Goal: Information Seeking & Learning: Check status

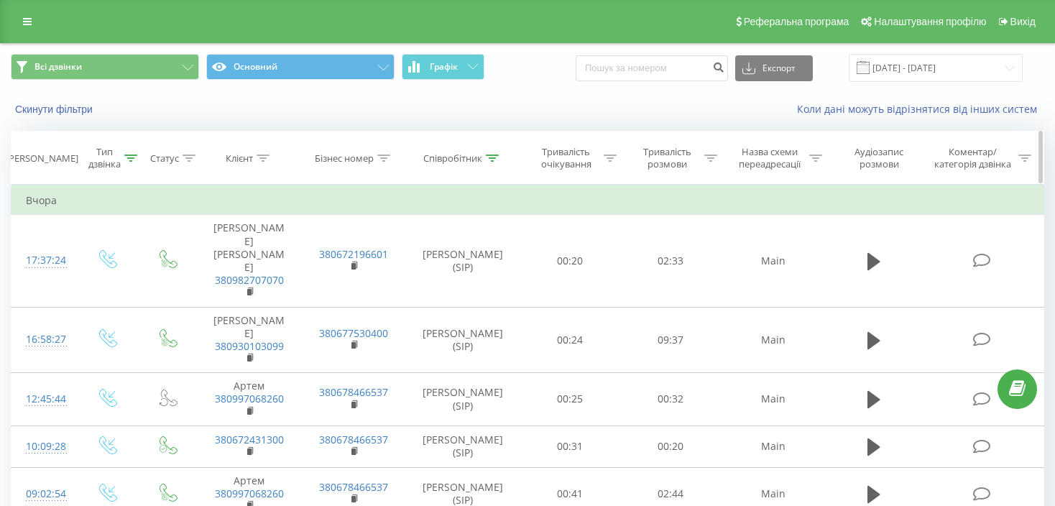
click at [126, 162] on div at bounding box center [130, 158] width 13 height 12
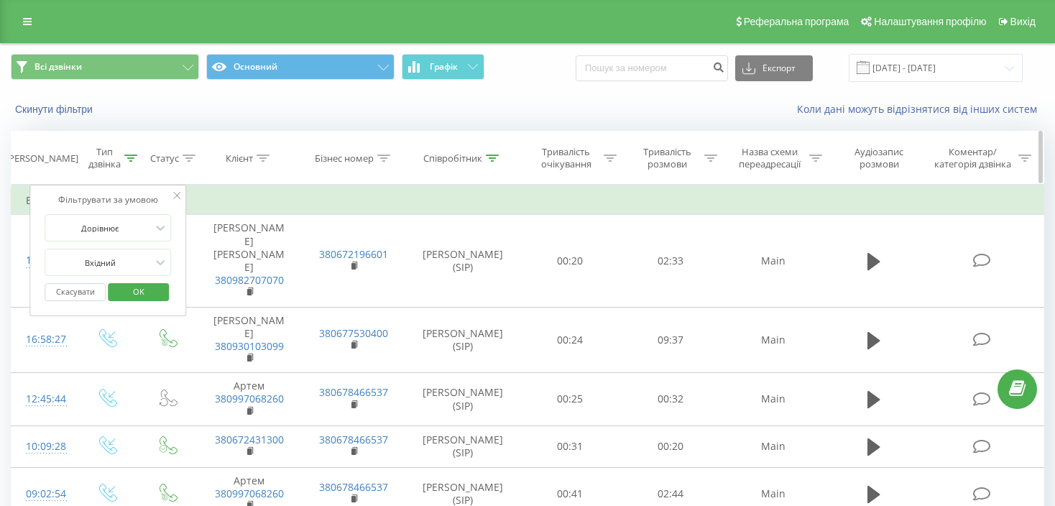
click at [466, 161] on div "Співробітник" at bounding box center [452, 158] width 59 height 12
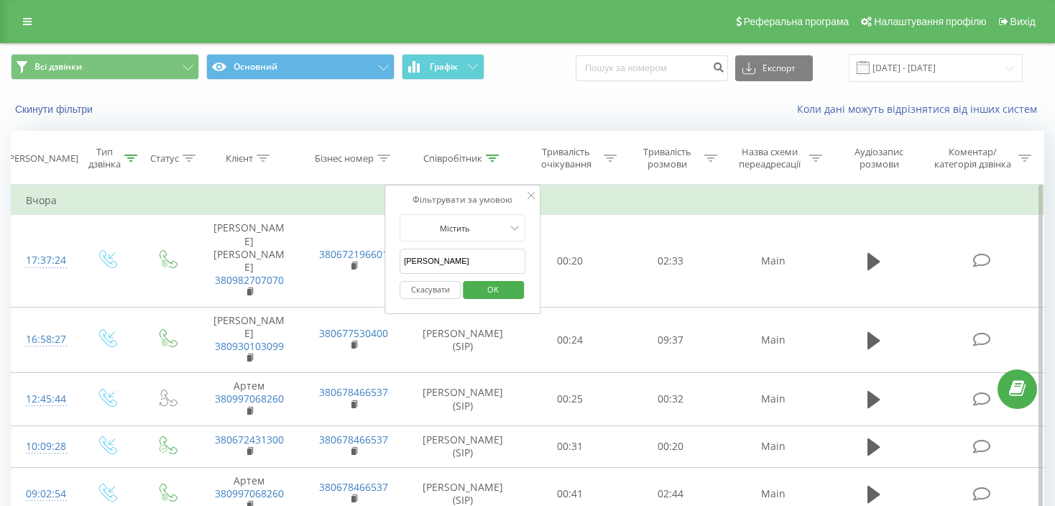
drag, startPoint x: 461, startPoint y: 259, endPoint x: 386, endPoint y: 259, distance: 74.7
click at [386, 259] on div "Фільтрувати за умовою Містить [PERSON_NAME] Скасувати OK" at bounding box center [462, 249] width 157 height 129
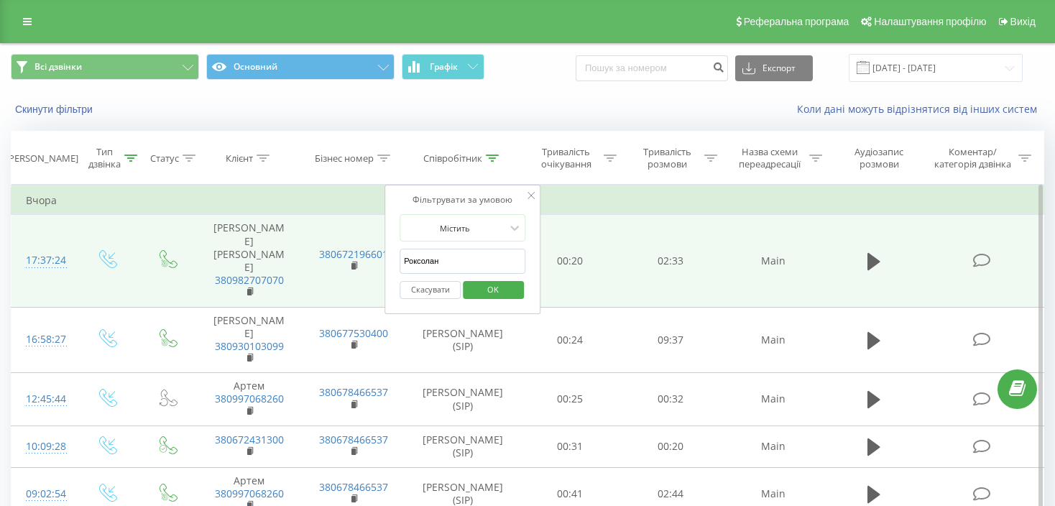
type input "Роксолана"
click button "OK" at bounding box center [493, 290] width 61 height 18
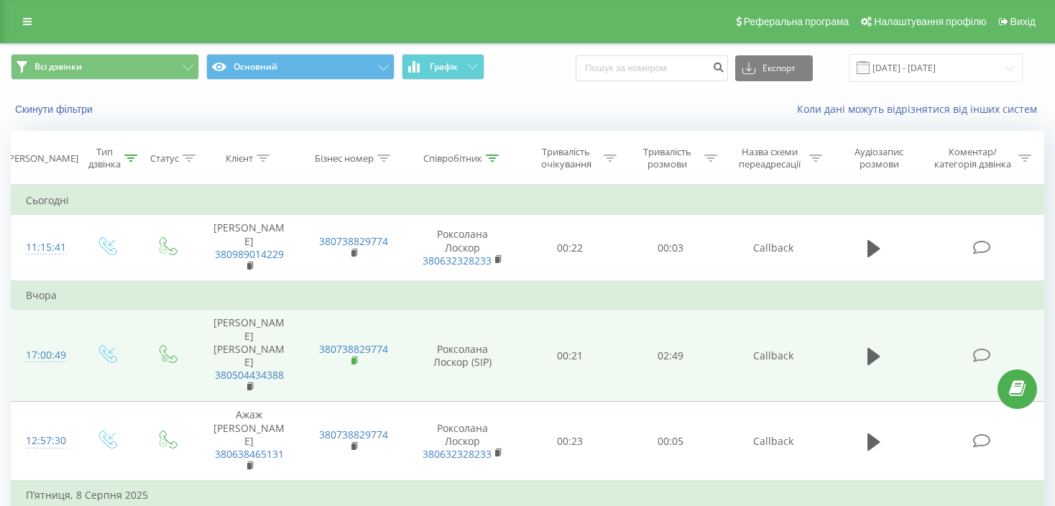
click at [357, 356] on icon at bounding box center [355, 359] width 5 height 6
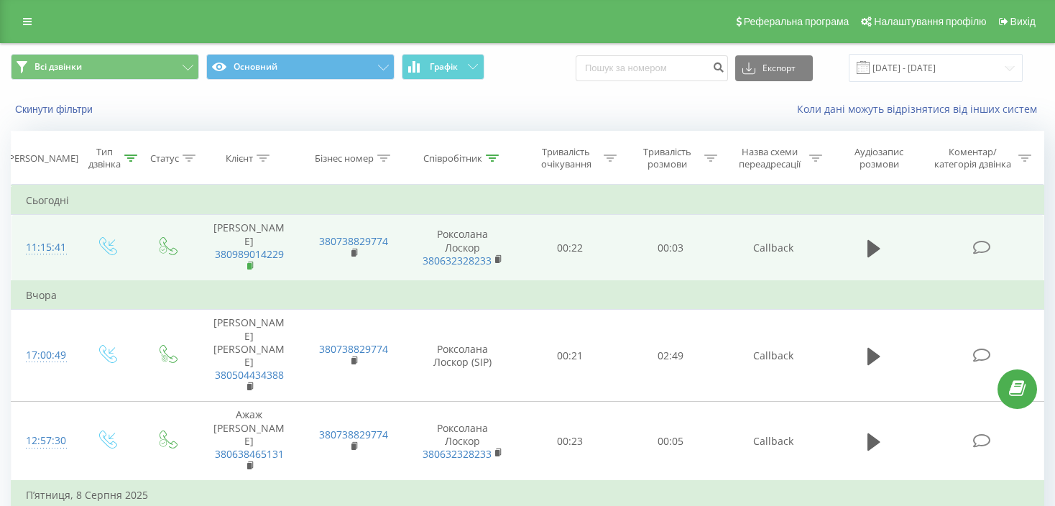
click at [247, 261] on icon at bounding box center [251, 266] width 8 height 10
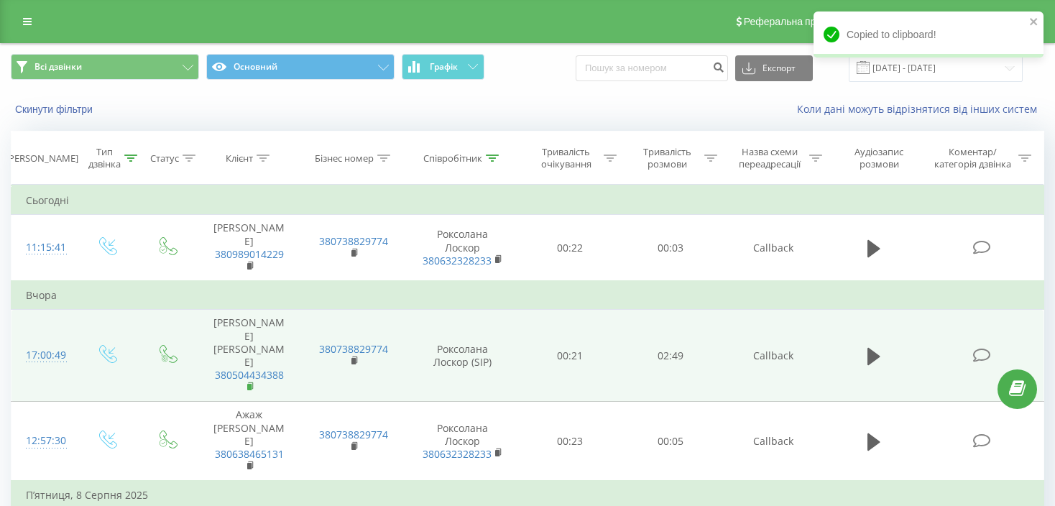
click at [253, 382] on icon at bounding box center [251, 387] width 8 height 10
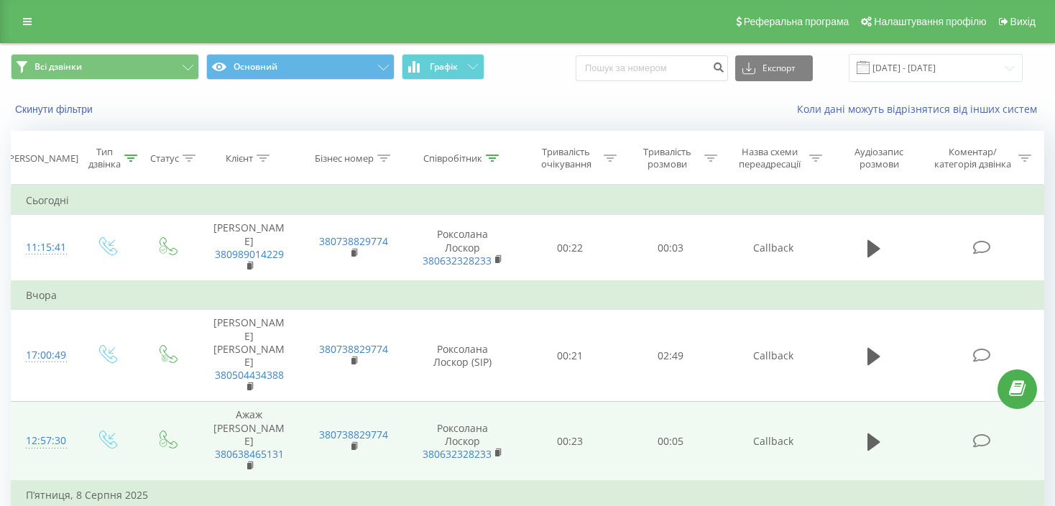
click at [244, 448] on span "380638465131" at bounding box center [249, 461] width 76 height 26
click at [248, 463] on rect at bounding box center [249, 466] width 4 height 6
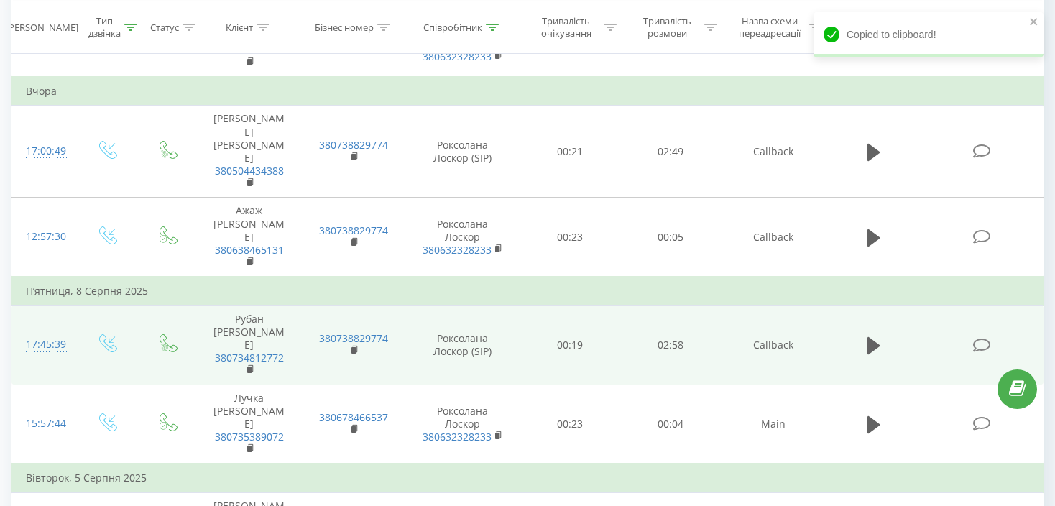
scroll to position [216, 0]
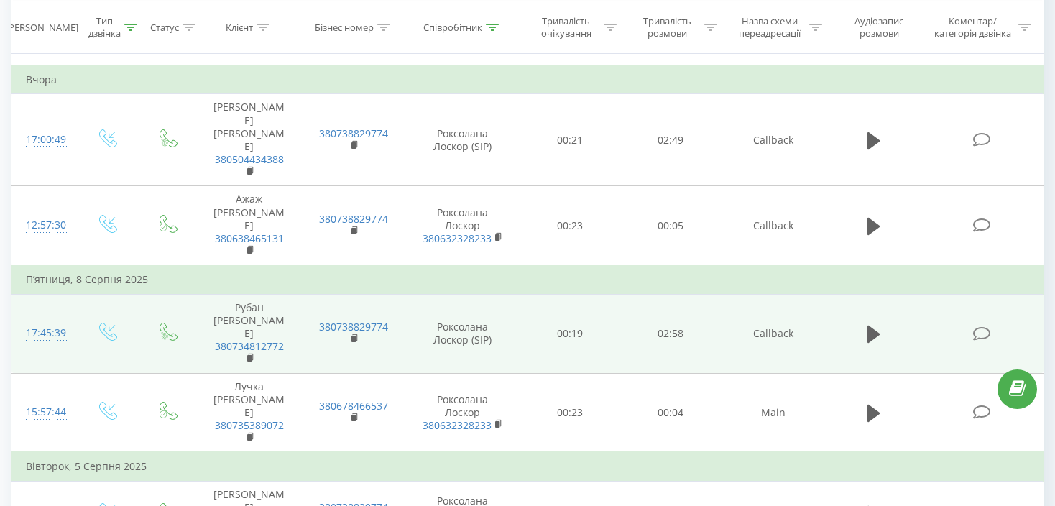
click at [244, 340] on span "380734812772" at bounding box center [249, 353] width 76 height 26
click at [247, 355] on rect at bounding box center [249, 358] width 4 height 6
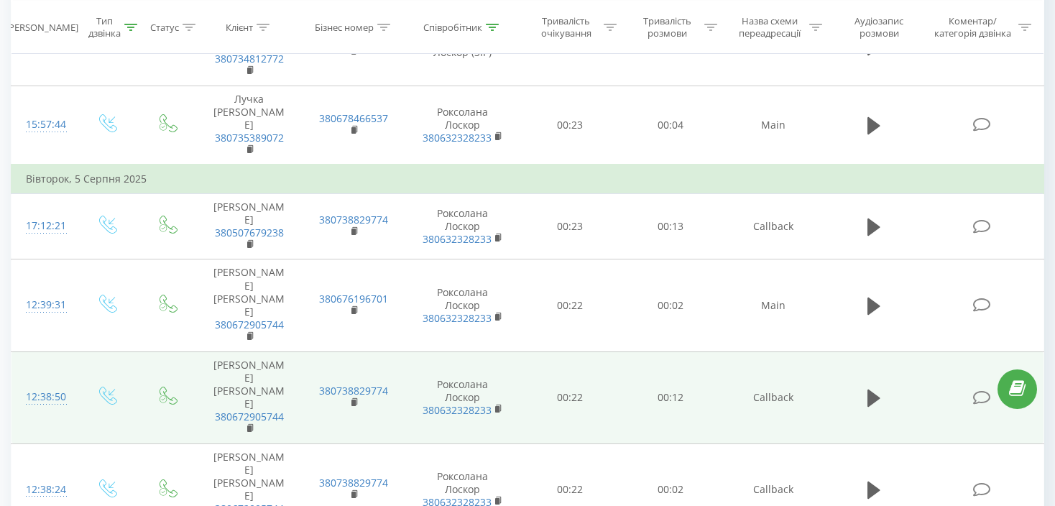
scroll to position [575, 0]
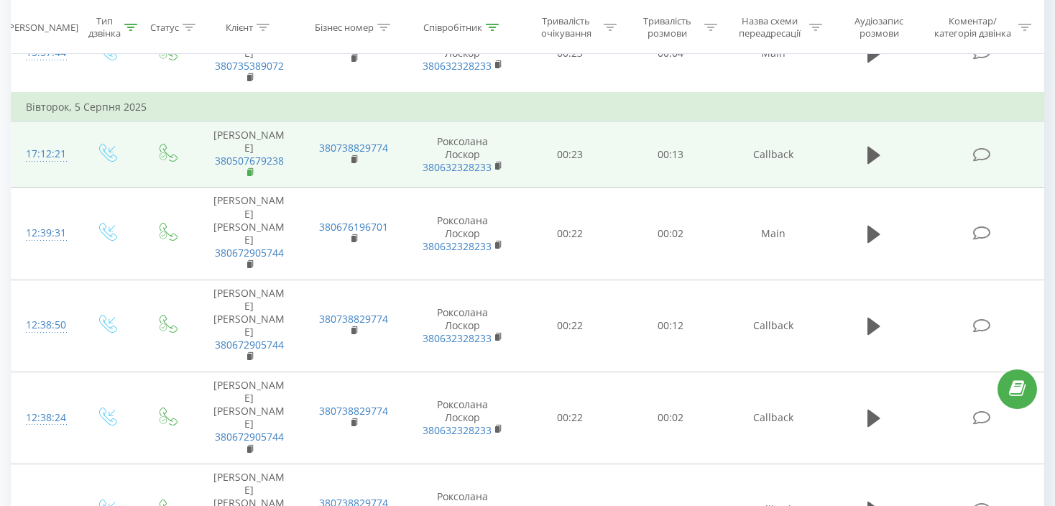
click at [249, 167] on icon at bounding box center [251, 172] width 8 height 10
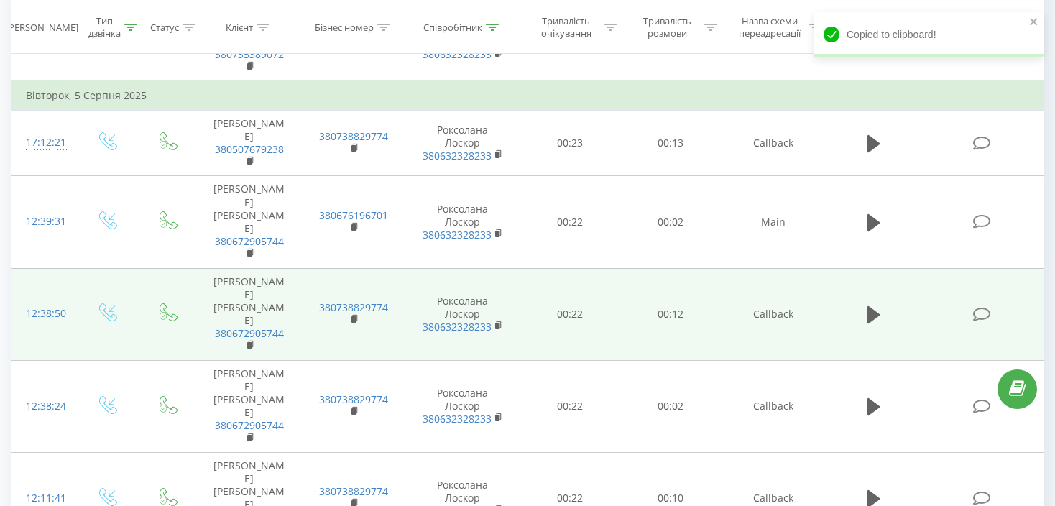
scroll to position [706, 0]
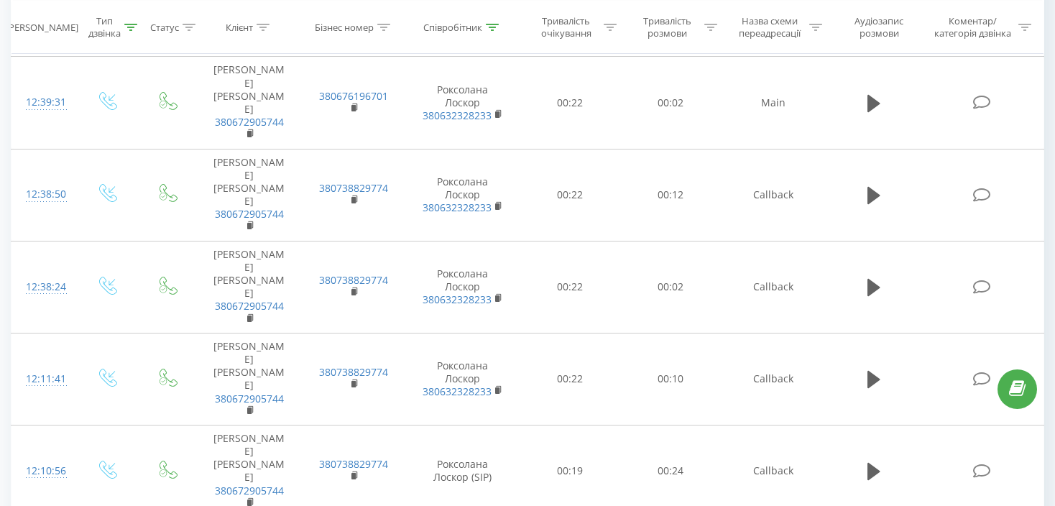
drag, startPoint x: 868, startPoint y: 486, endPoint x: 918, endPoint y: 486, distance: 50.3
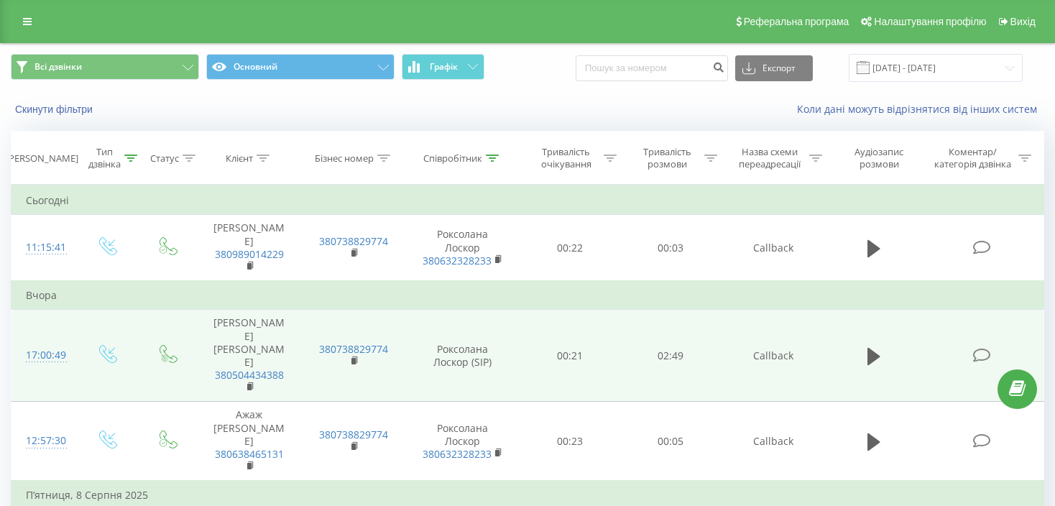
scroll to position [216, 0]
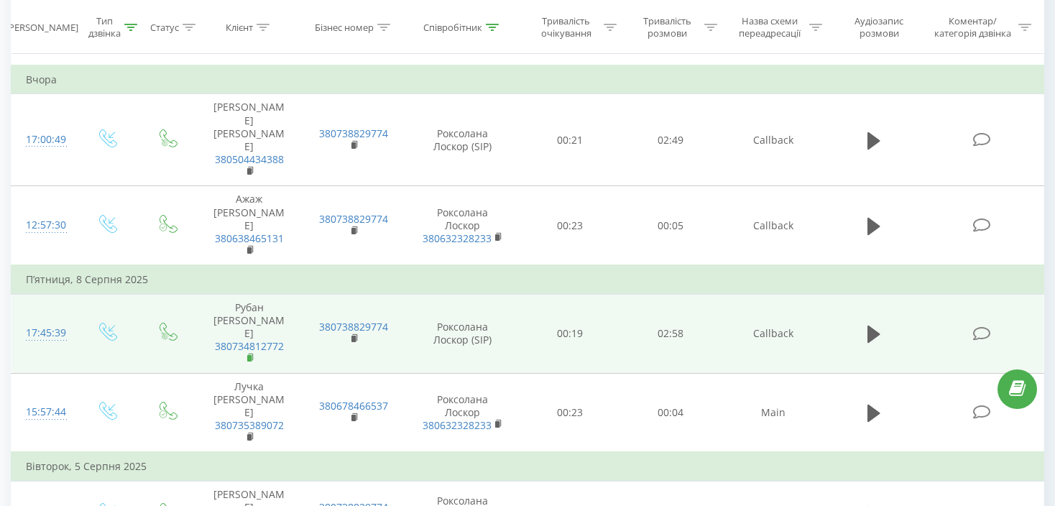
click at [247, 355] on rect at bounding box center [249, 358] width 4 height 6
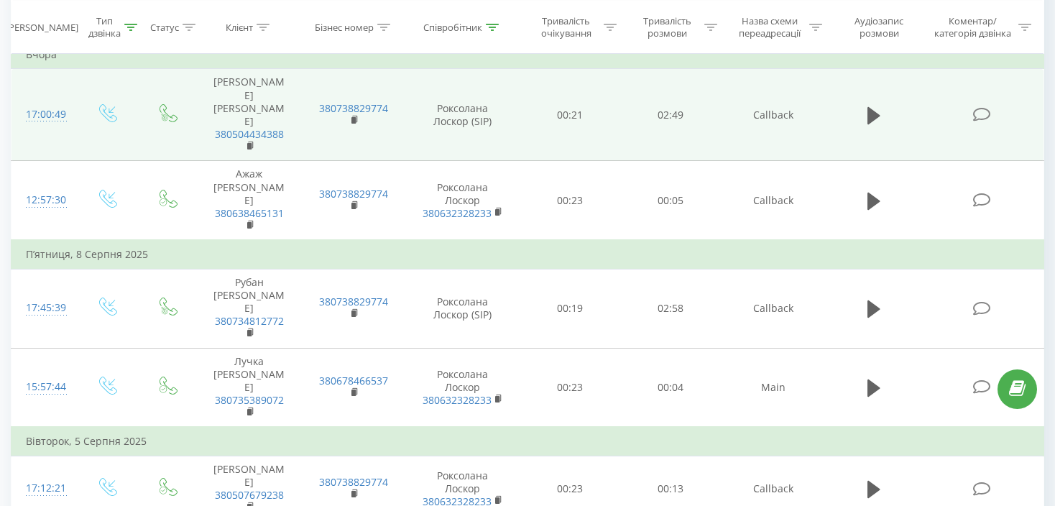
scroll to position [0, 0]
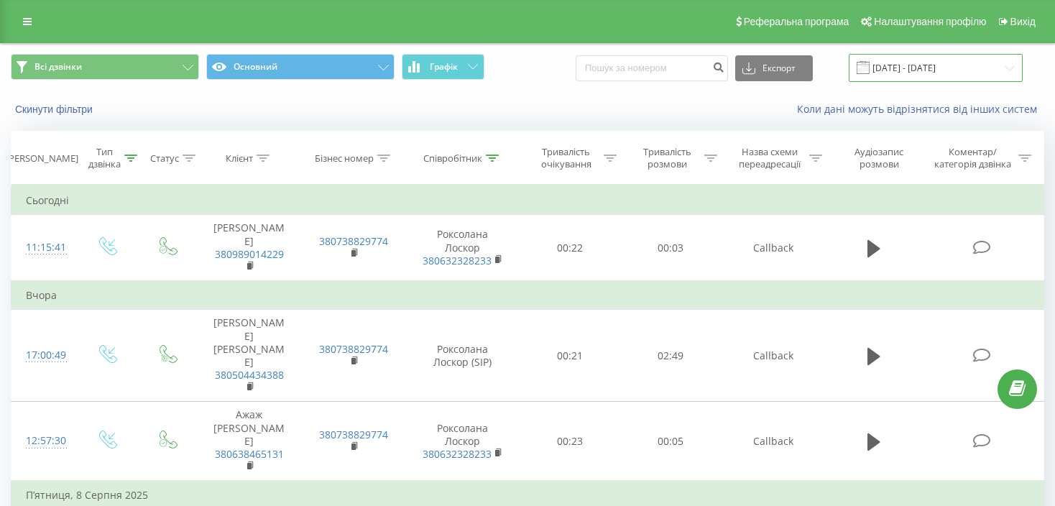
click at [962, 68] on input "[DATE] - [DATE]" at bounding box center [936, 68] width 174 height 28
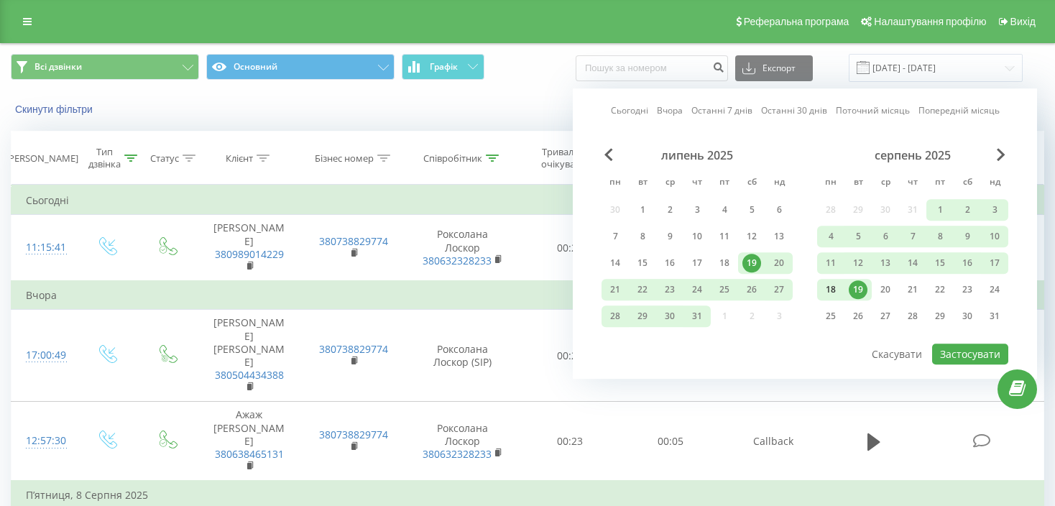
click at [833, 292] on div "18" at bounding box center [830, 289] width 19 height 19
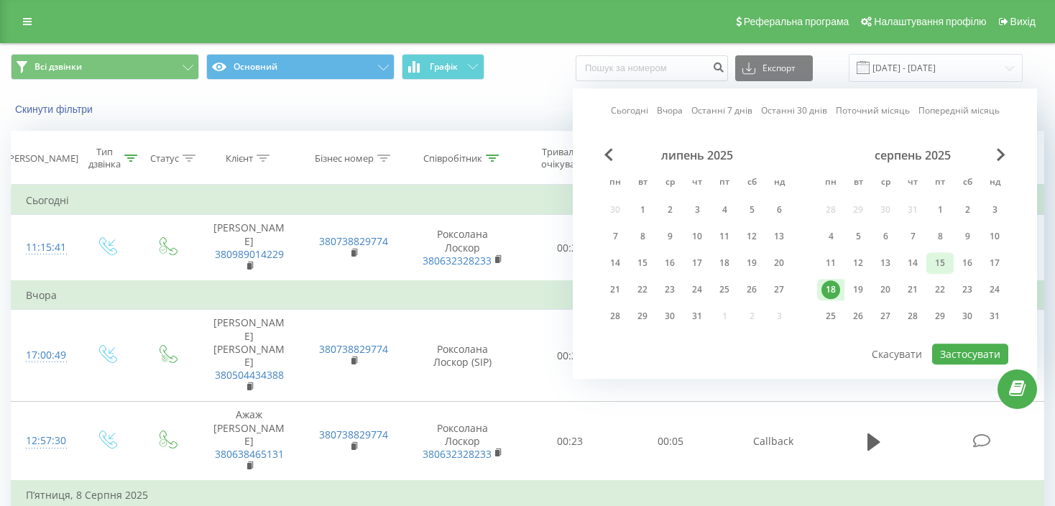
click at [949, 260] on div "15" at bounding box center [939, 263] width 27 height 22
click at [982, 349] on button "Застосувати" at bounding box center [970, 353] width 76 height 21
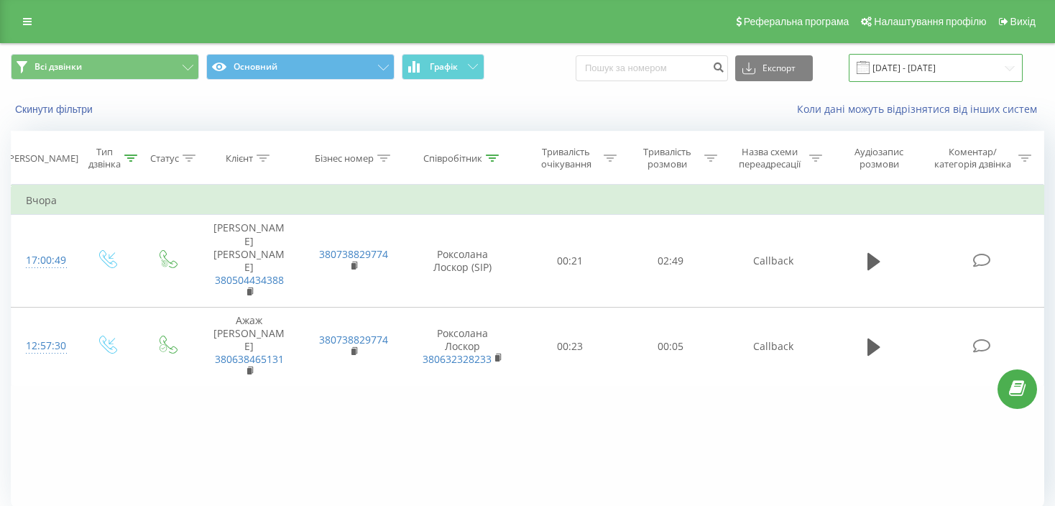
click at [939, 70] on input "[DATE] - [DATE]" at bounding box center [936, 68] width 174 height 28
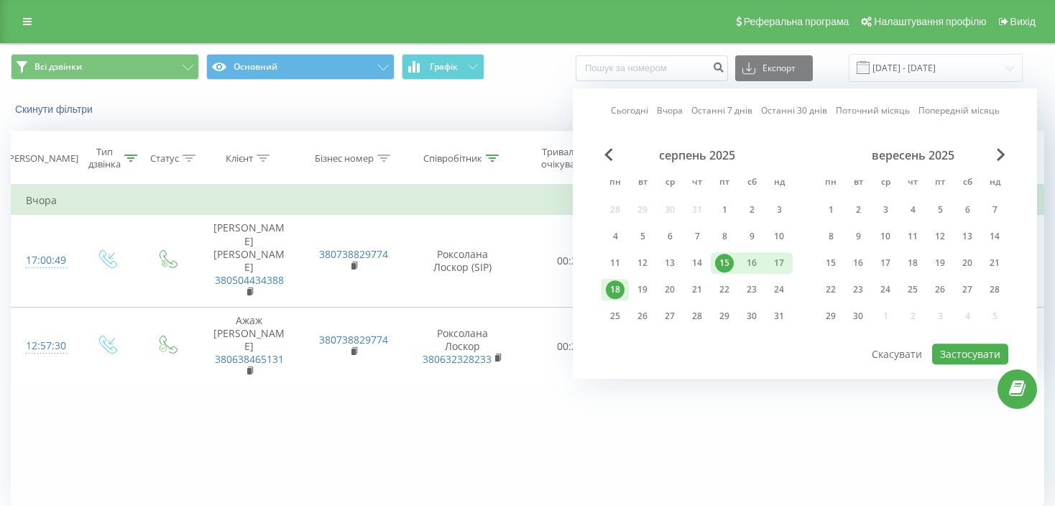
click at [723, 262] on div "15" at bounding box center [724, 263] width 19 height 19
click at [613, 262] on div "11" at bounding box center [615, 263] width 19 height 19
click at [969, 343] on button "Застосувати" at bounding box center [970, 353] width 76 height 21
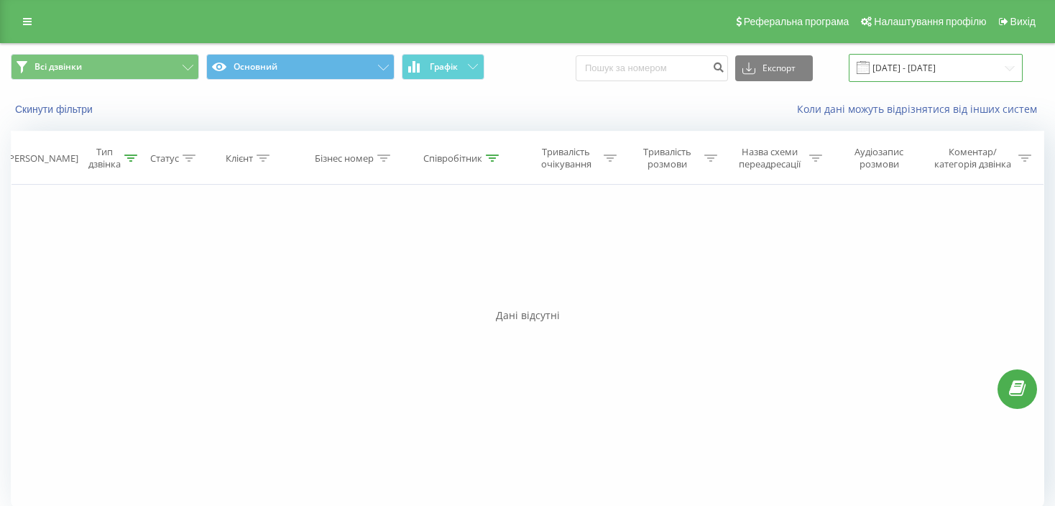
click at [942, 65] on input "[DATE] - [DATE]" at bounding box center [936, 68] width 174 height 28
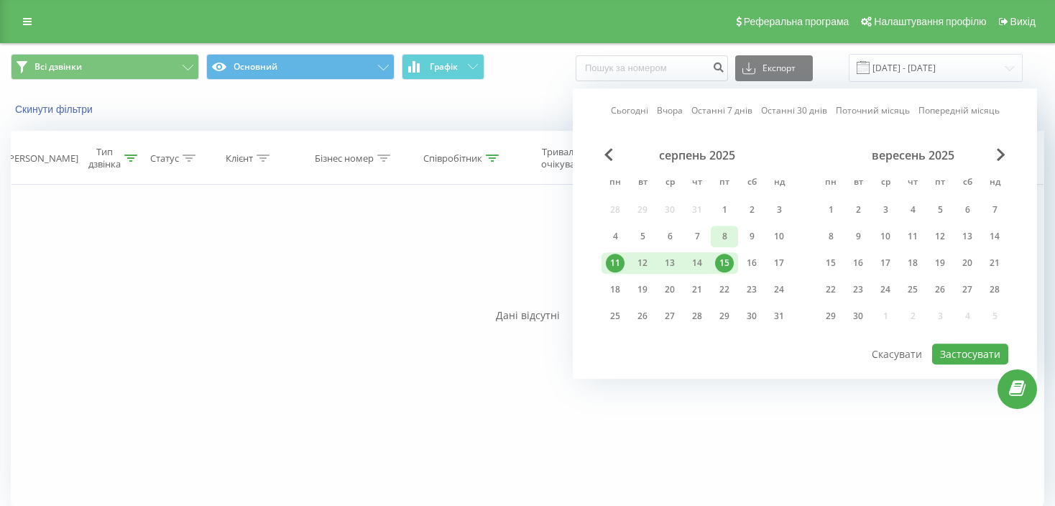
click at [728, 236] on div "8" at bounding box center [724, 236] width 19 height 19
click at [719, 265] on div "15" at bounding box center [724, 263] width 19 height 19
click at [965, 343] on button "Застосувати" at bounding box center [970, 353] width 76 height 21
type input "[DATE] - [DATE]"
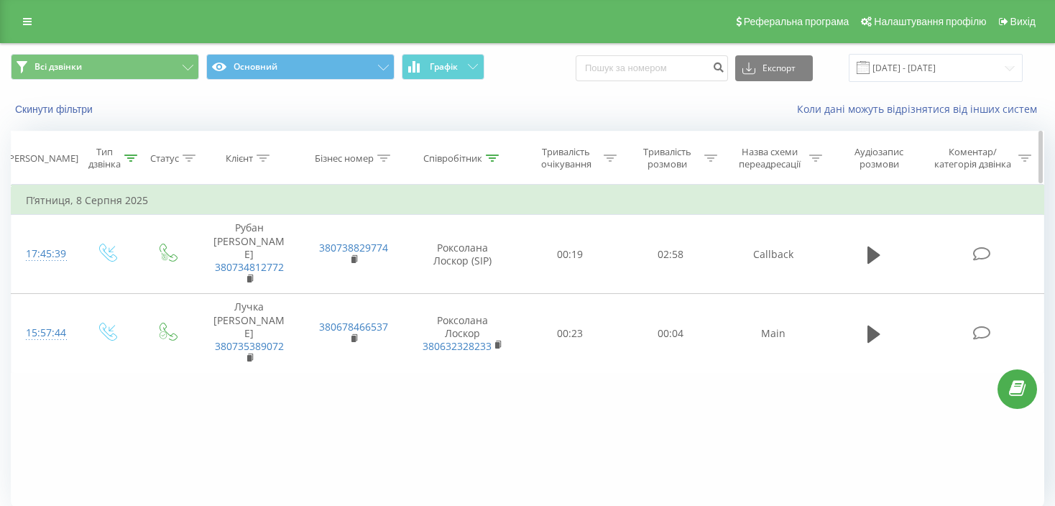
click at [458, 164] on th "Співробітник" at bounding box center [463, 158] width 113 height 53
click at [494, 157] on icon at bounding box center [492, 157] width 13 height 7
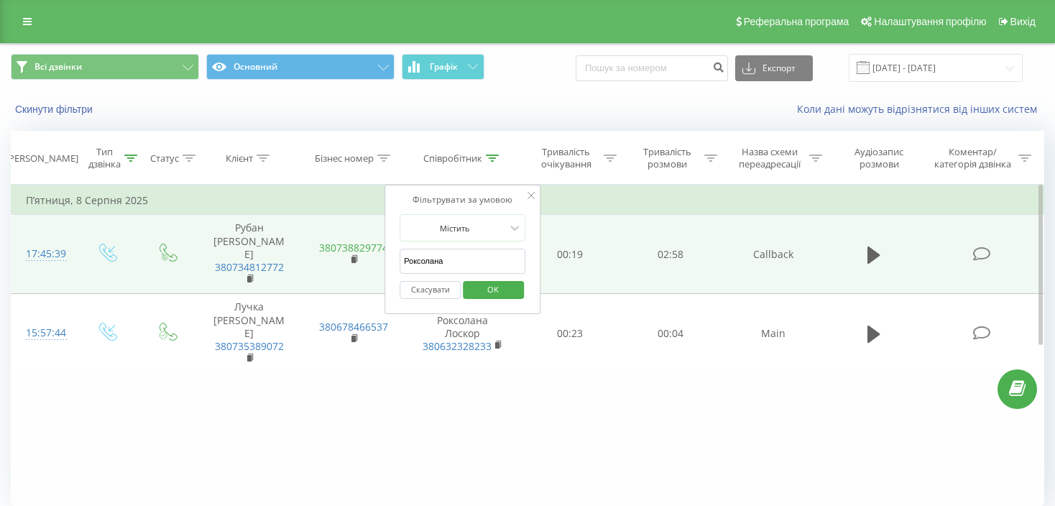
drag, startPoint x: 461, startPoint y: 261, endPoint x: 337, endPoint y: 239, distance: 125.5
click at [337, 239] on table "Фільтрувати за умовою Дорівнює Вхідний Скасувати OK Фільтрувати за умовою Дорів…" at bounding box center [527, 279] width 1033 height 188
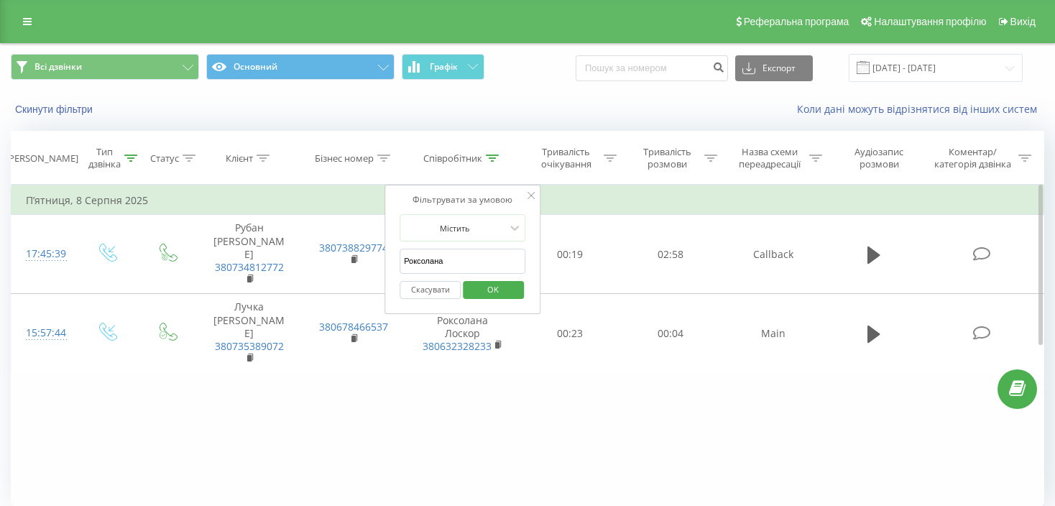
click at [430, 288] on button "Скасувати" at bounding box center [430, 290] width 61 height 18
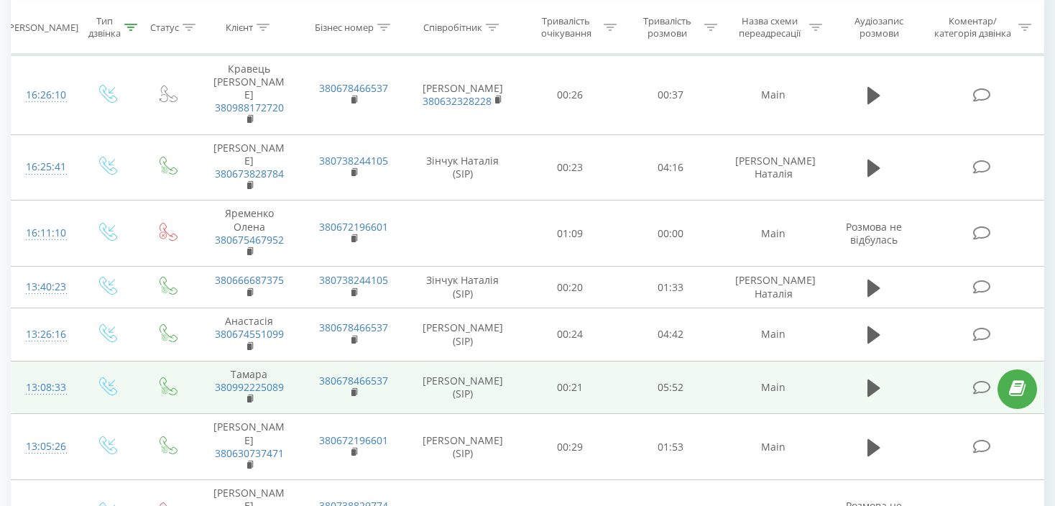
scroll to position [1006, 0]
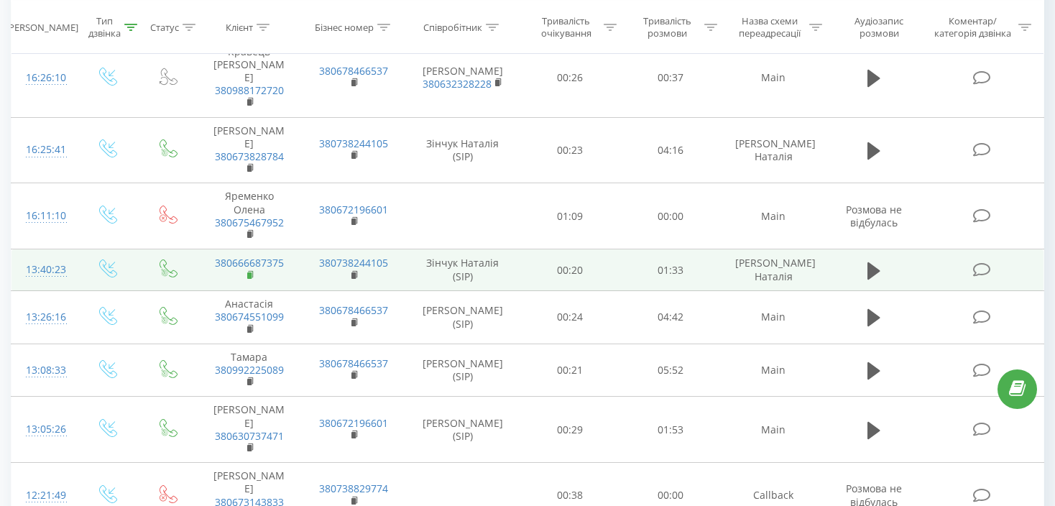
click at [251, 272] on rect at bounding box center [249, 275] width 4 height 6
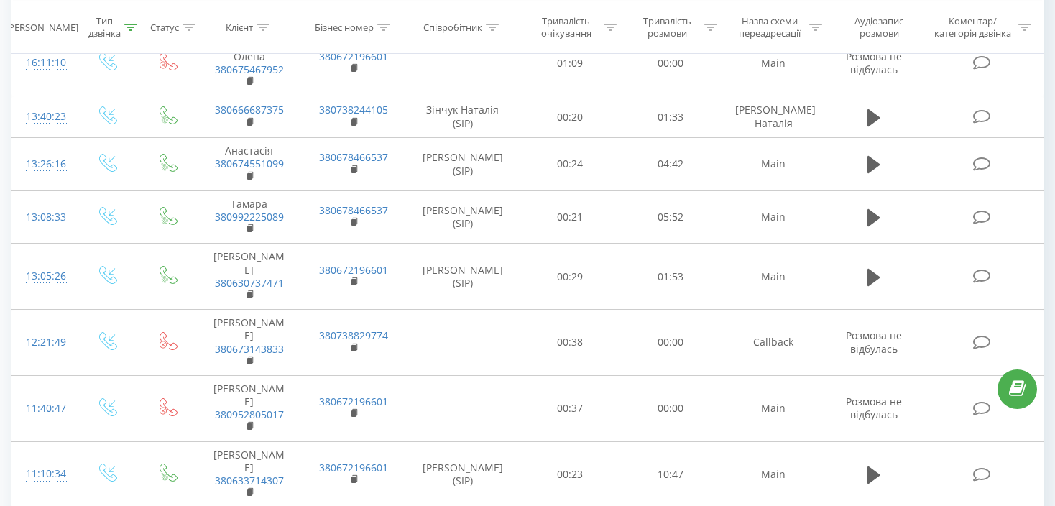
scroll to position [1161, 0]
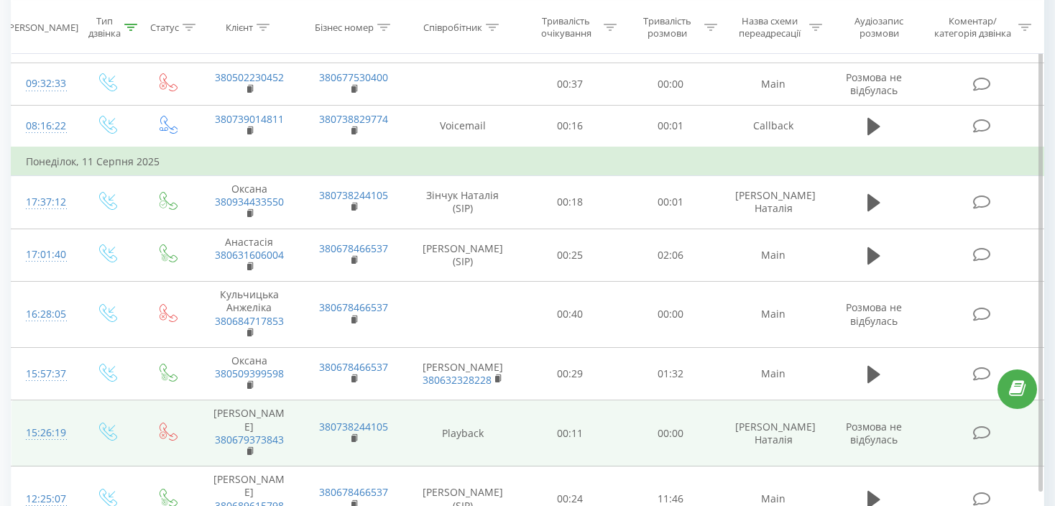
scroll to position [1185, 0]
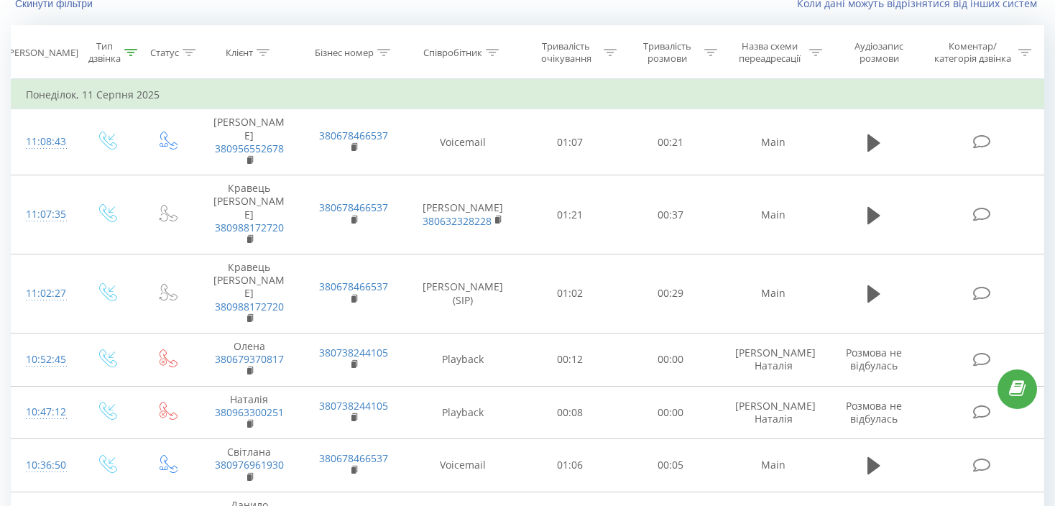
scroll to position [95, 0]
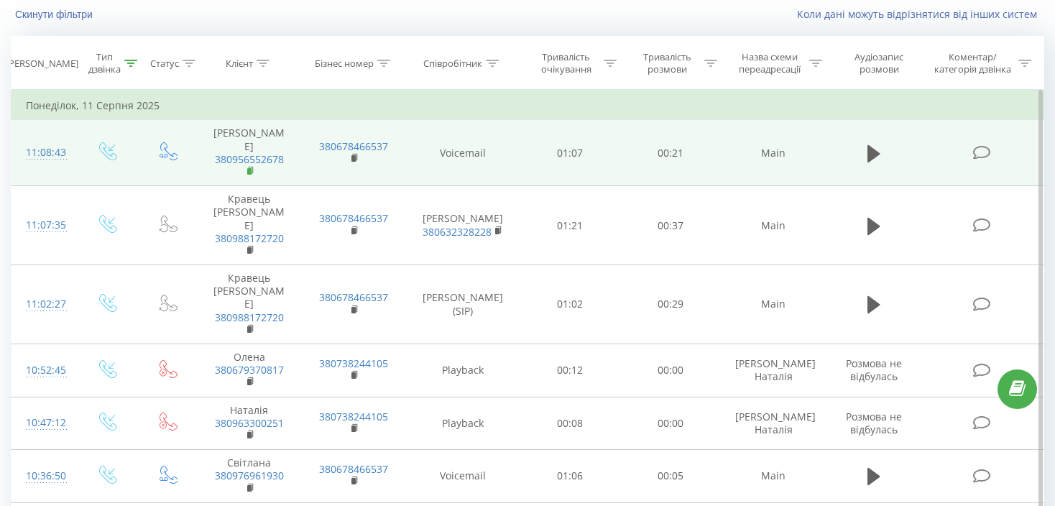
click at [252, 171] on icon at bounding box center [251, 171] width 8 height 10
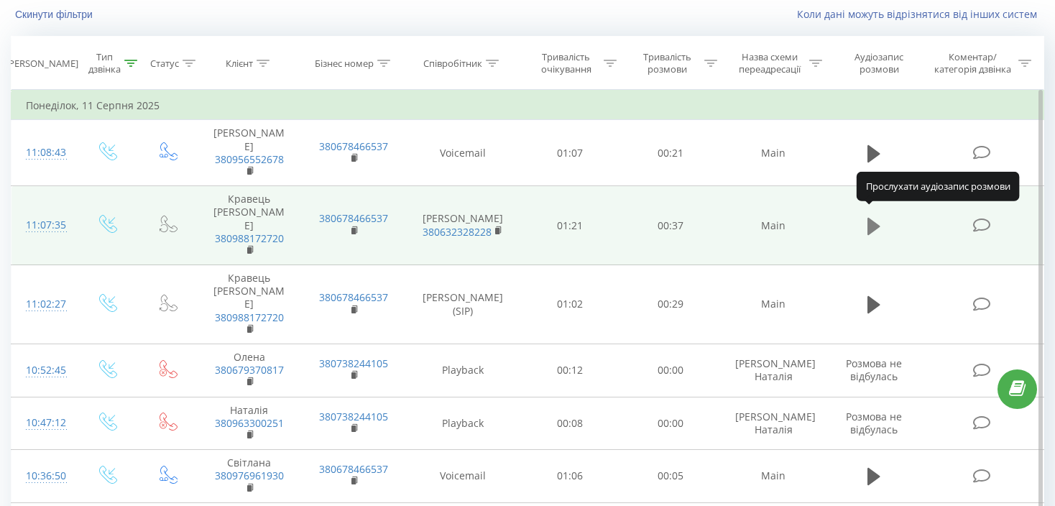
click at [869, 219] on icon at bounding box center [873, 225] width 13 height 17
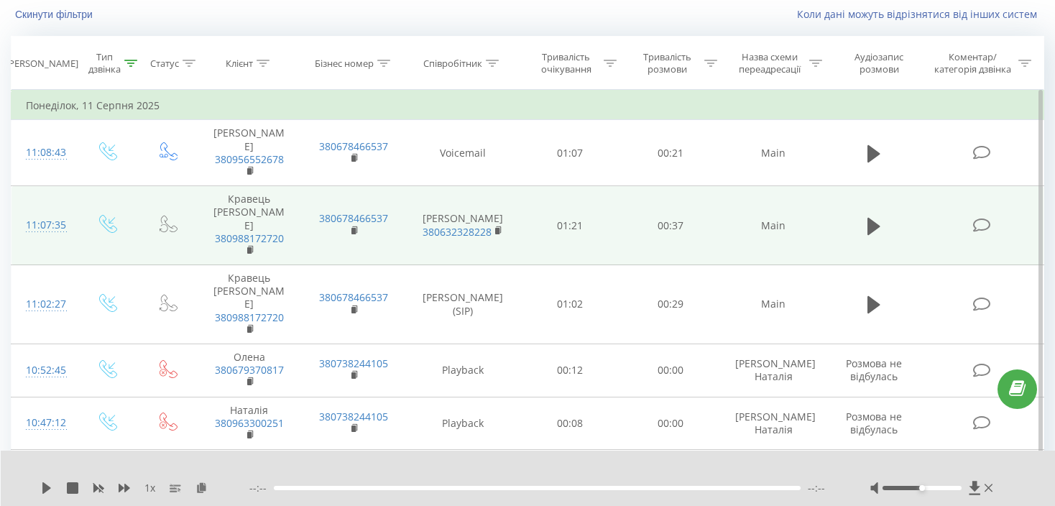
click at [487, 9] on div "Коли дані можуть відрізнятися вiд інших систем" at bounding box center [725, 14] width 658 height 14
